Goal: Transaction & Acquisition: Purchase product/service

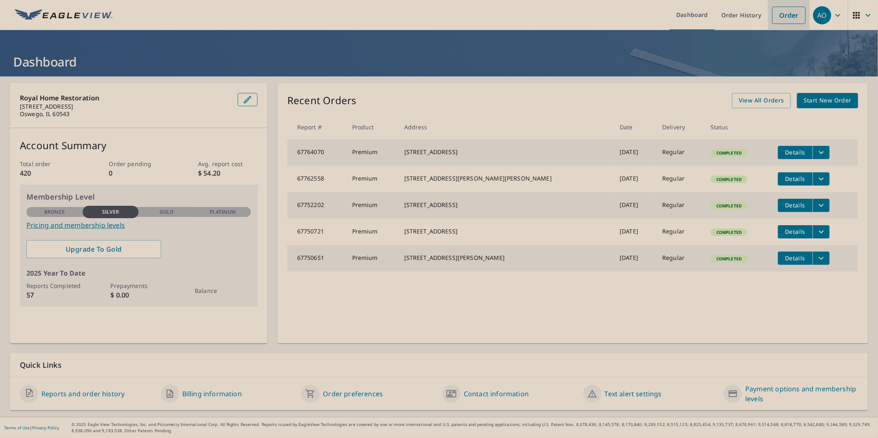
click at [773, 11] on link "Order" at bounding box center [789, 15] width 33 height 17
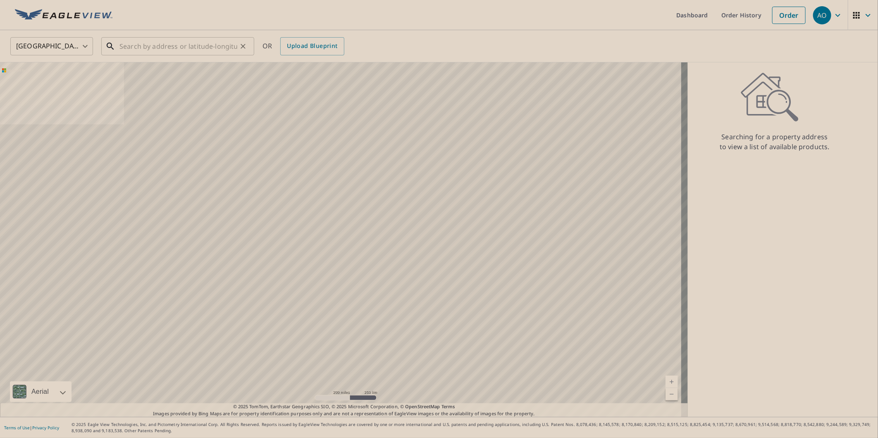
click at [206, 53] on input "text" at bounding box center [179, 46] width 118 height 23
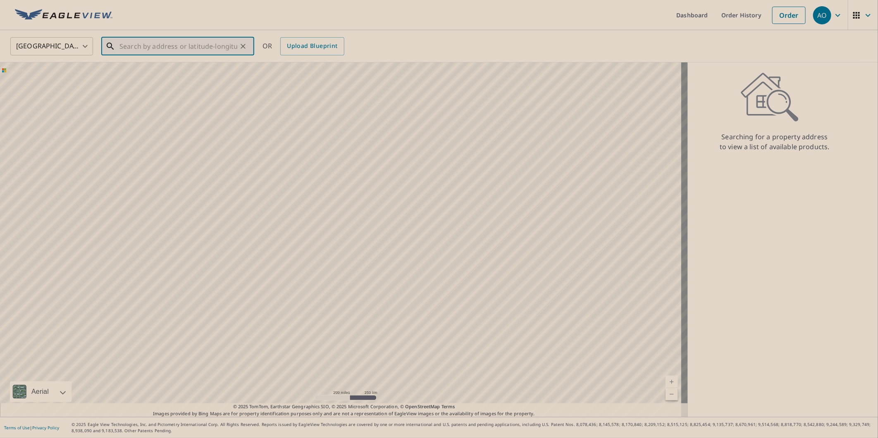
paste input "[STREET_ADDRESS][PERSON_NAME]"
click at [194, 60] on li "[STREET_ADDRESS][PERSON_NAME]" at bounding box center [177, 74] width 153 height 28
type input "[STREET_ADDRESS][PERSON_NAME]"
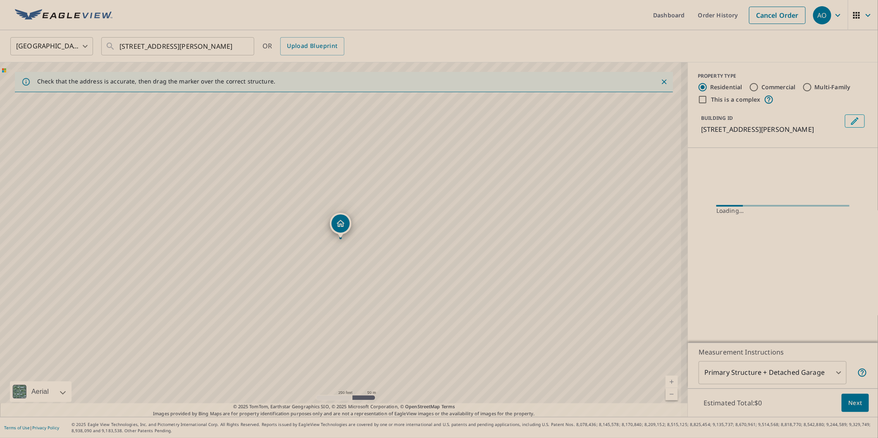
scroll to position [0, 0]
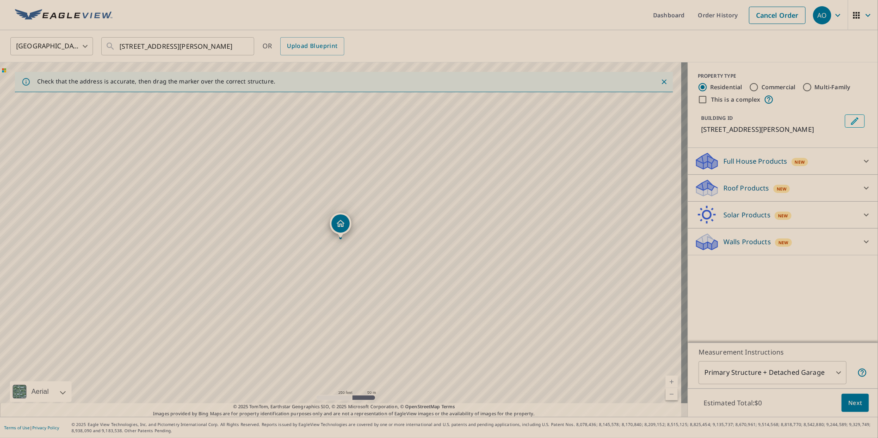
click at [722, 193] on div "Roof Products New" at bounding box center [776, 188] width 162 height 19
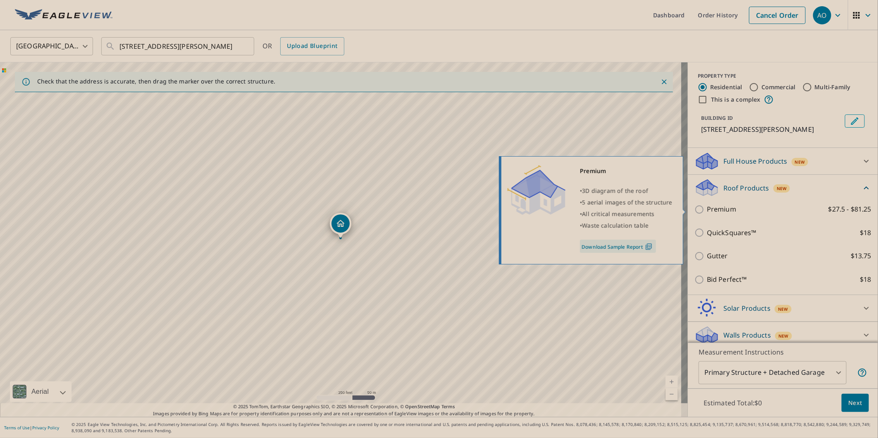
click at [711, 204] on p "Premium" at bounding box center [721, 209] width 29 height 10
click at [707, 205] on input "Premium $27.5 - $81.25" at bounding box center [701, 210] width 12 height 10
checkbox input "true"
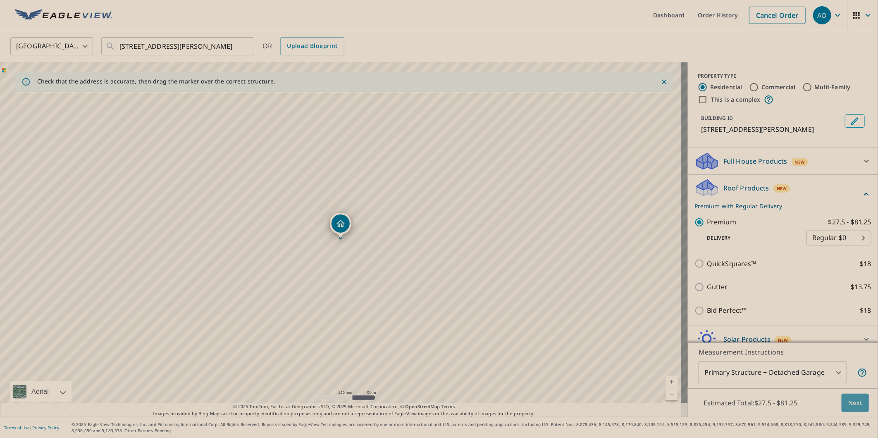
click at [842, 396] on button "Next" at bounding box center [855, 403] width 27 height 19
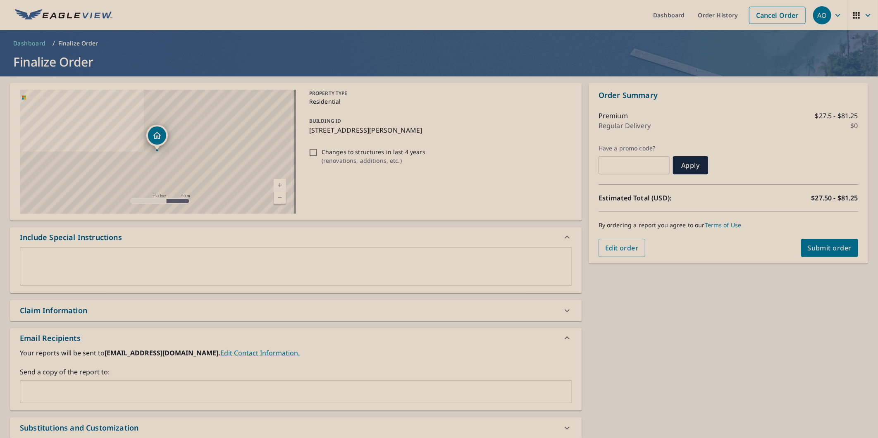
click at [172, 383] on div "​" at bounding box center [296, 391] width 553 height 23
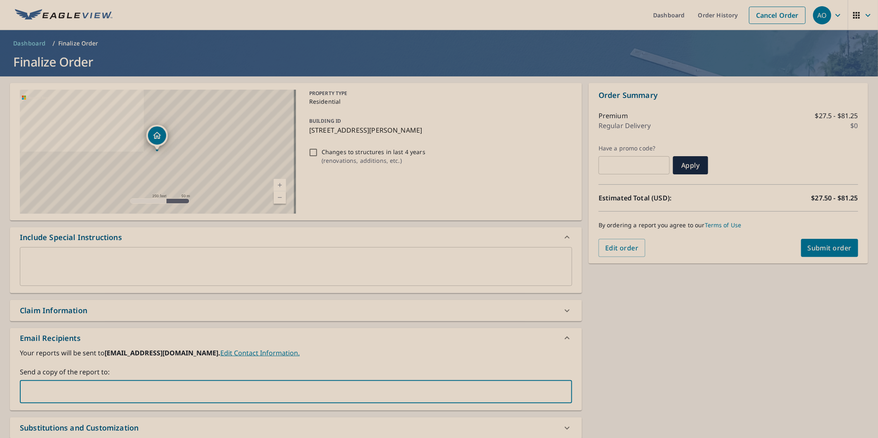
paste input "[PERSON_NAME][EMAIL_ADDRESS][DOMAIN_NAME]"
type input "[PERSON_NAME][EMAIL_ADDRESS][DOMAIN_NAME]"
click at [832, 249] on span "Submit order" at bounding box center [830, 248] width 44 height 9
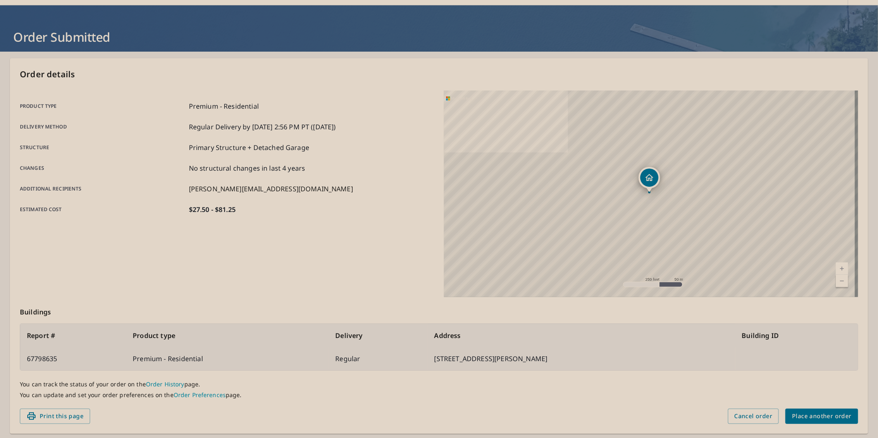
scroll to position [48, 0]
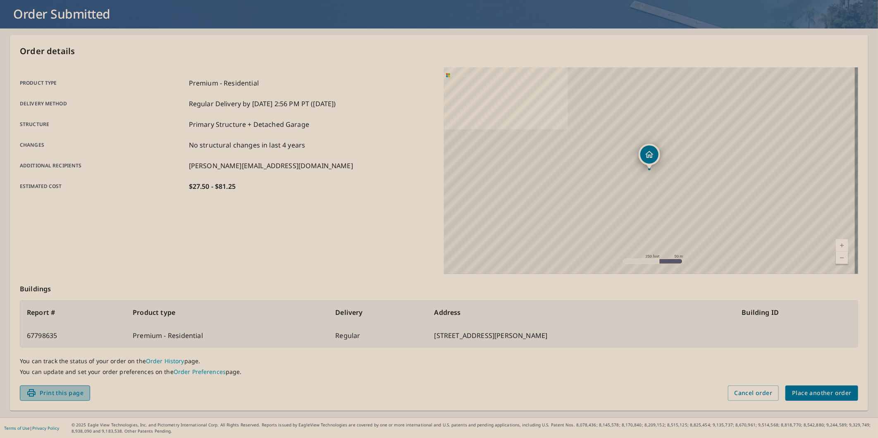
click at [84, 389] on button "Print this page" at bounding box center [55, 393] width 70 height 15
